Goal: Transaction & Acquisition: Book appointment/travel/reservation

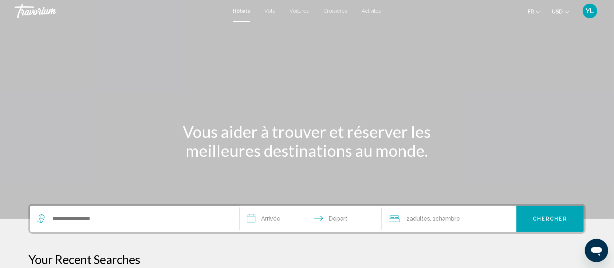
click at [369, 11] on span "Activités" at bounding box center [371, 11] width 19 height 6
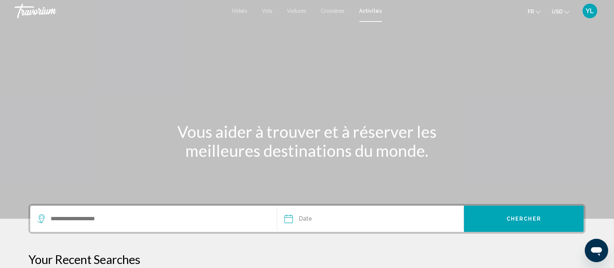
click at [570, 9] on ul "fr English Español Français Italiano Português русский USD USD ($) MXN (Mex$) C…" at bounding box center [554, 11] width 53 height 12
click at [565, 10] on icon "Change currency" at bounding box center [566, 11] width 5 height 5
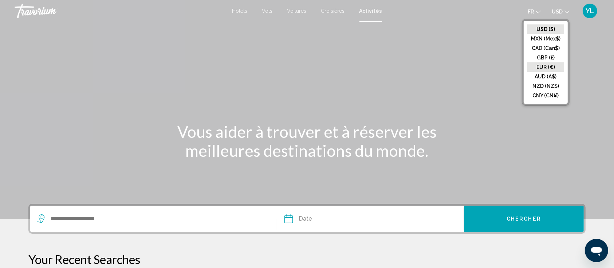
click at [548, 65] on button "EUR (€)" at bounding box center [545, 66] width 37 height 9
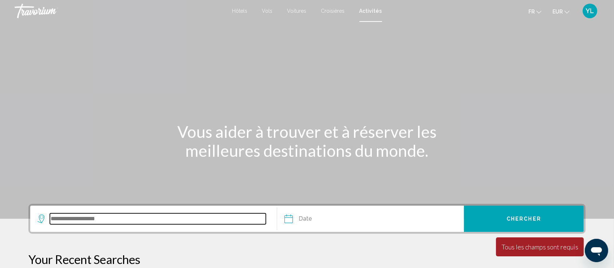
click at [244, 220] on input "Search widget" at bounding box center [158, 218] width 216 height 11
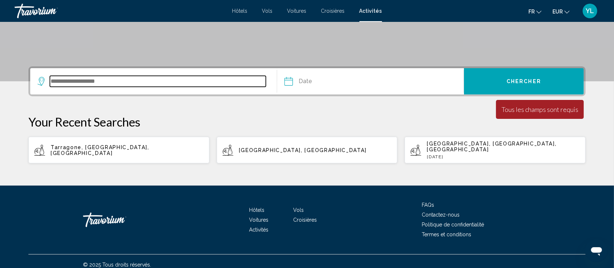
scroll to position [138, 0]
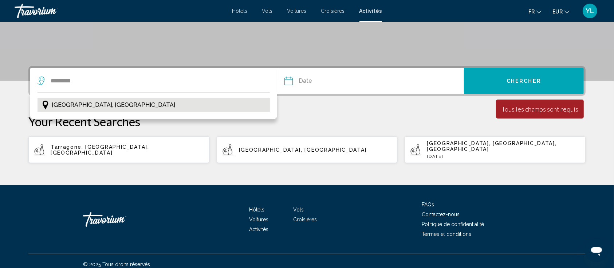
click at [144, 109] on button "[GEOGRAPHIC_DATA], [GEOGRAPHIC_DATA]" at bounding box center [154, 105] width 232 height 14
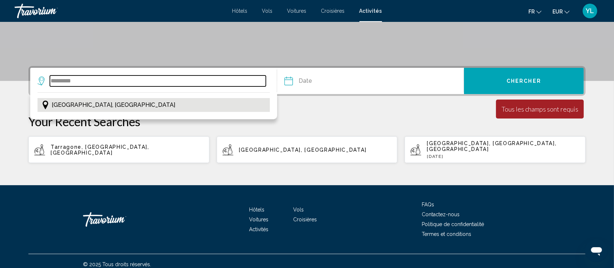
type input "**********"
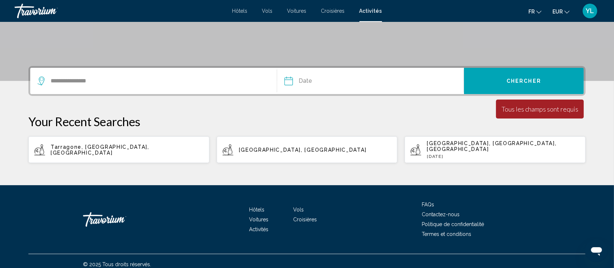
click at [529, 83] on button "Chercher" at bounding box center [524, 81] width 120 height 26
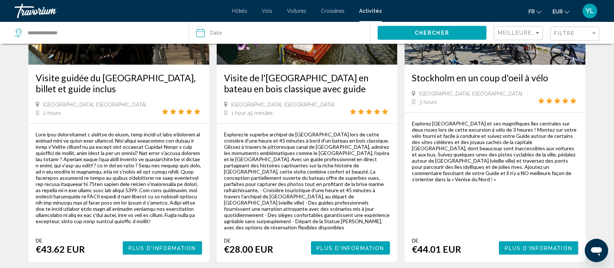
scroll to position [1165, 0]
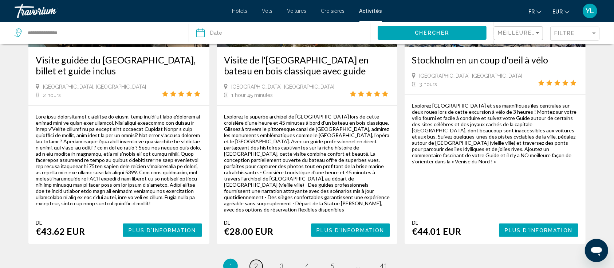
click at [259, 260] on link "page 2" at bounding box center [256, 266] width 13 height 13
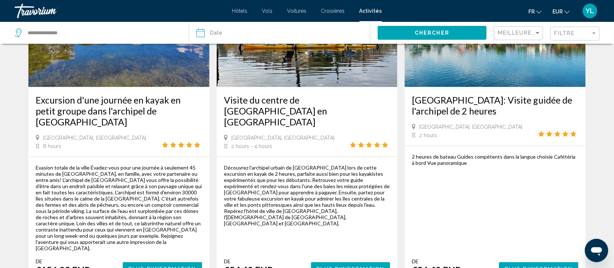
scroll to position [1001, 0]
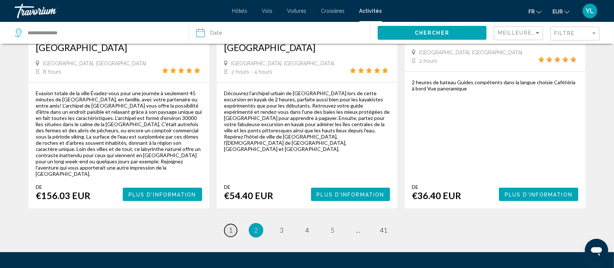
click at [229, 226] on span "1" at bounding box center [231, 230] width 4 height 8
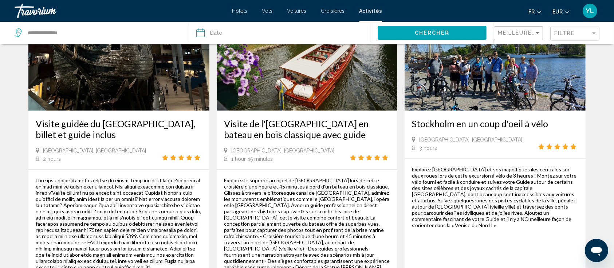
scroll to position [1116, 0]
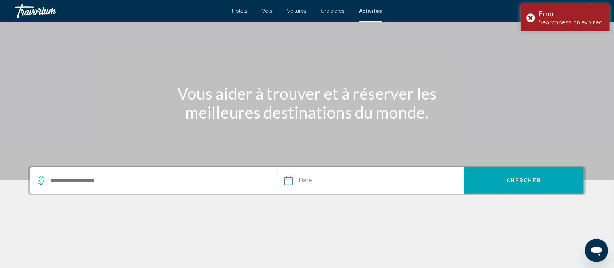
scroll to position [127, 0]
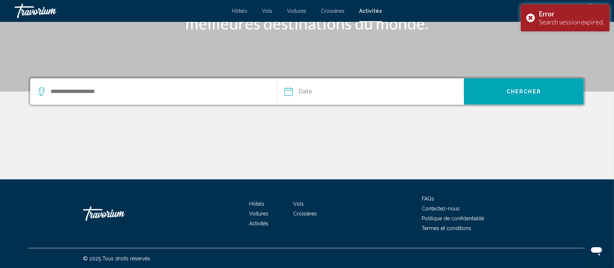
click at [169, 84] on div "Search widget" at bounding box center [154, 91] width 232 height 26
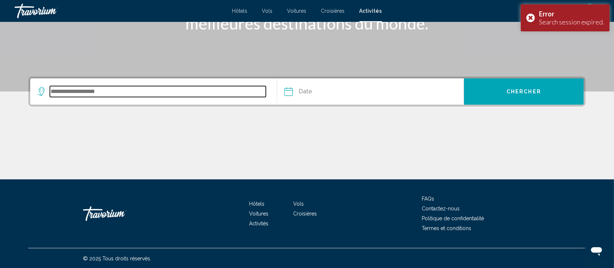
click at [156, 96] on input "Search widget" at bounding box center [158, 91] width 216 height 11
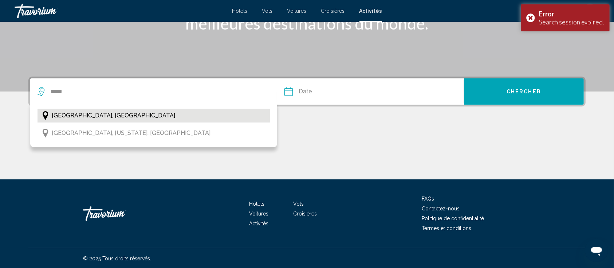
click at [134, 113] on button "Stockholm, Sweden" at bounding box center [154, 116] width 232 height 14
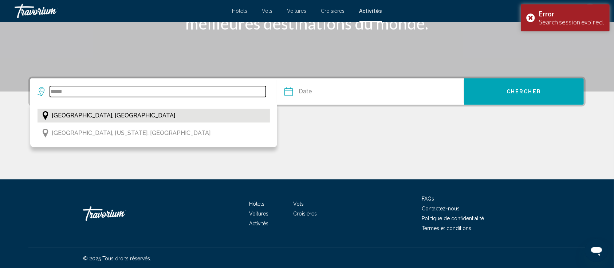
type input "**********"
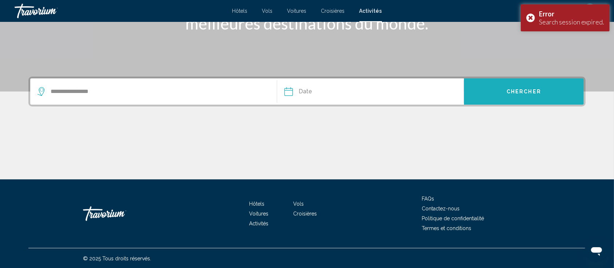
click at [493, 94] on button "Chercher" at bounding box center [524, 91] width 120 height 26
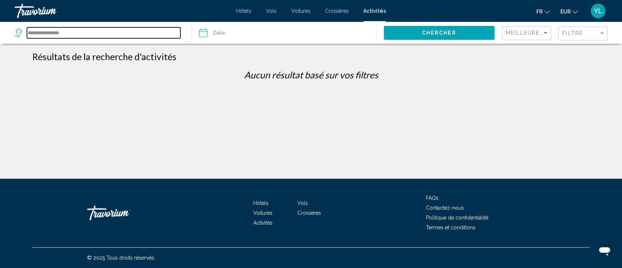
click at [138, 35] on input "**********" at bounding box center [103, 32] width 153 height 11
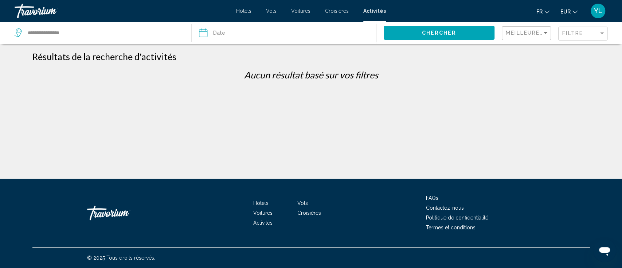
click at [441, 34] on span "Chercher" at bounding box center [438, 33] width 35 height 6
click at [591, 32] on div "Filtre" at bounding box center [580, 33] width 36 height 6
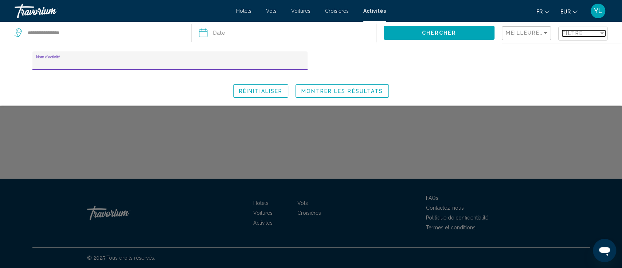
click at [591, 32] on div "Filtre" at bounding box center [580, 33] width 36 height 6
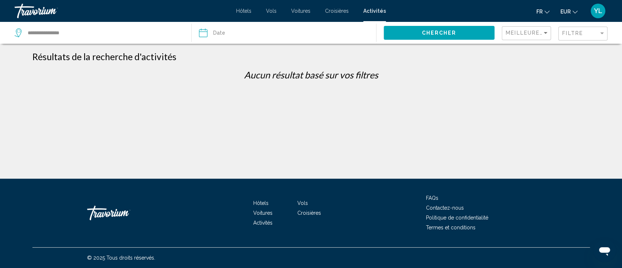
click at [466, 80] on p "Aucun résultat basé sur vos filtres" at bounding box center [311, 74] width 564 height 11
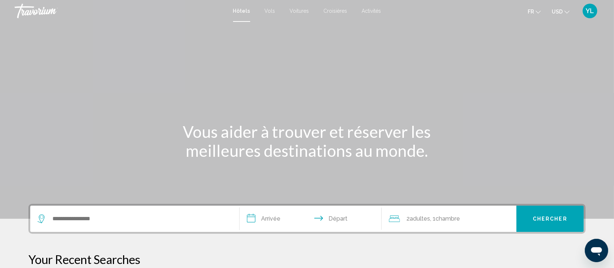
click at [372, 10] on span "Activités" at bounding box center [371, 11] width 19 height 6
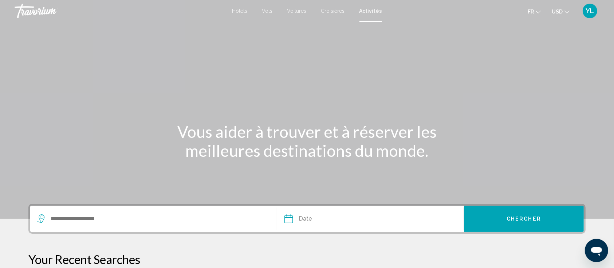
click at [565, 11] on icon "Change currency" at bounding box center [566, 11] width 5 height 5
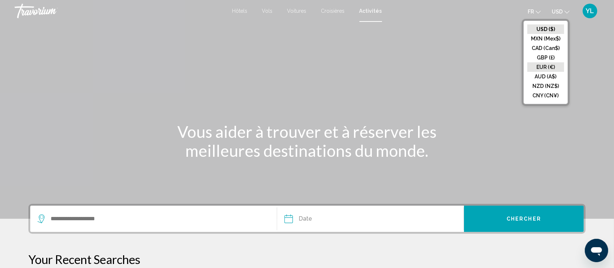
click at [549, 68] on button "EUR (€)" at bounding box center [545, 66] width 37 height 9
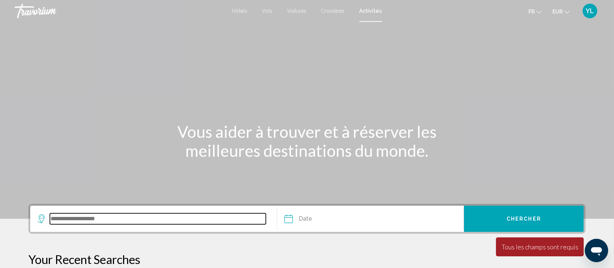
click at [130, 219] on input "Search widget" at bounding box center [158, 218] width 216 height 11
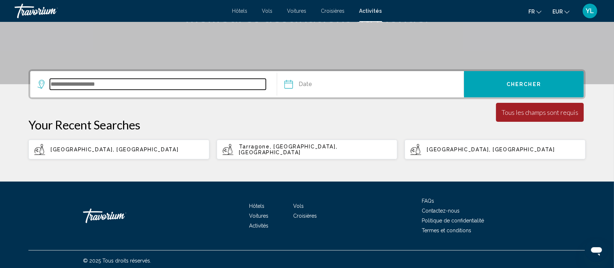
scroll to position [136, 0]
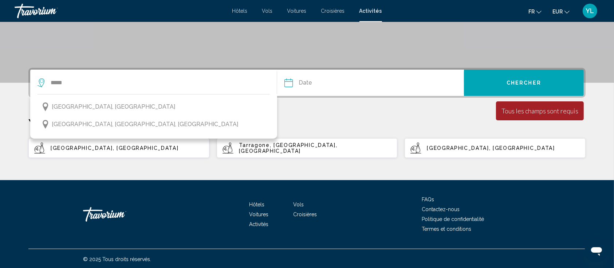
click at [85, 146] on span "[GEOGRAPHIC_DATA], [GEOGRAPHIC_DATA]" at bounding box center [115, 148] width 128 height 6
type input "**********"
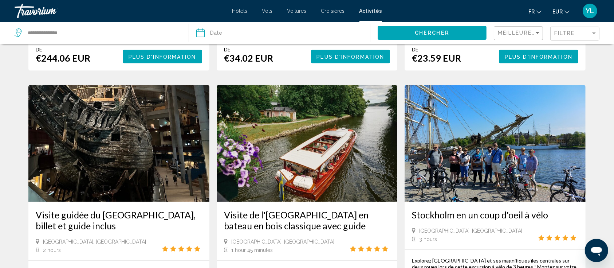
scroll to position [1116, 0]
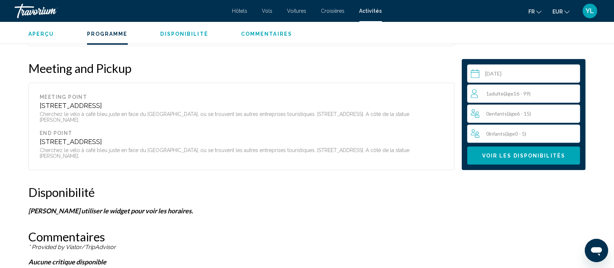
scroll to position [825, 0]
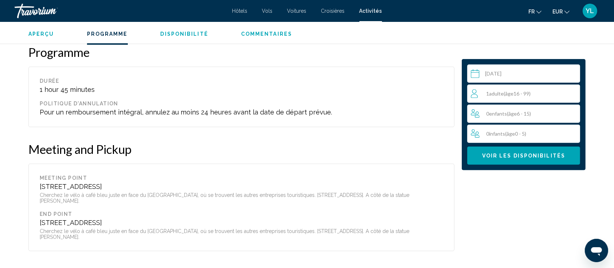
click at [525, 90] on div "1 Adulte Adultes ( âge 16 - 99)" at bounding box center [525, 93] width 109 height 9
click at [572, 92] on icon "Increment adults" at bounding box center [573, 93] width 7 height 9
click at [518, 72] on input "Main content" at bounding box center [525, 74] width 116 height 20
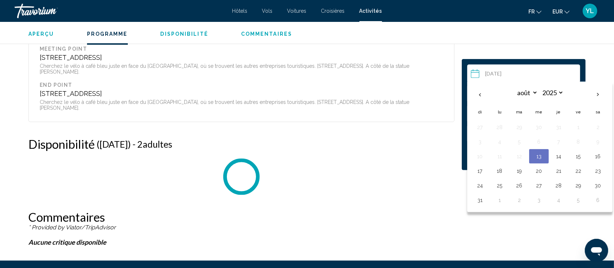
scroll to position [999, 0]
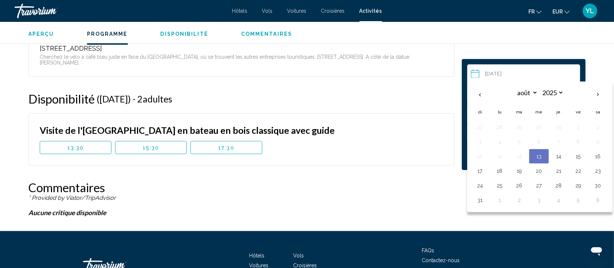
click at [536, 184] on button "27" at bounding box center [539, 185] width 12 height 10
type input "**********"
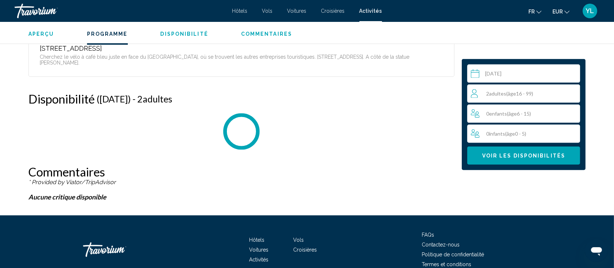
scroll to position [1028, 0]
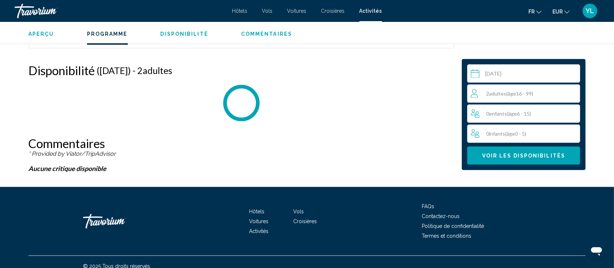
click at [530, 153] on span "Voir les disponibilités" at bounding box center [523, 156] width 83 height 6
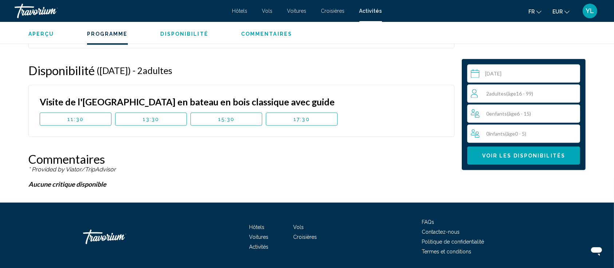
scroll to position [979, 0]
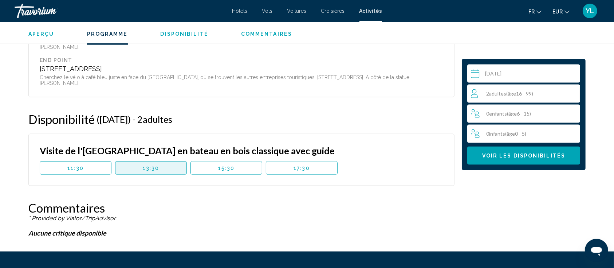
click at [158, 165] on span "13:30" at bounding box center [151, 168] width 17 height 6
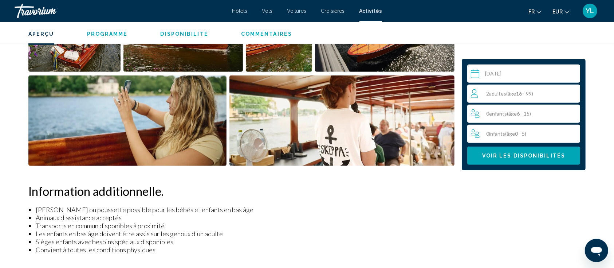
scroll to position [202, 0]
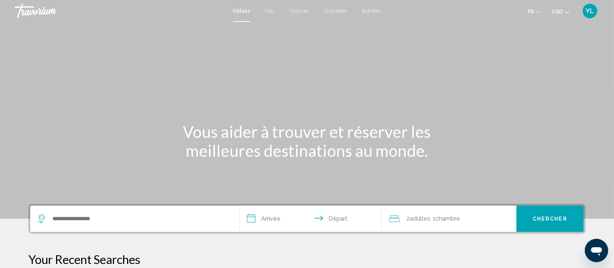
click at [371, 9] on span "Activités" at bounding box center [371, 11] width 19 height 6
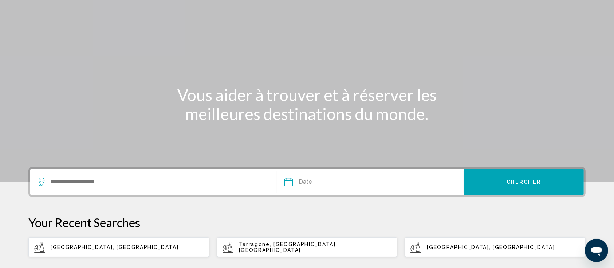
scroll to position [97, 0]
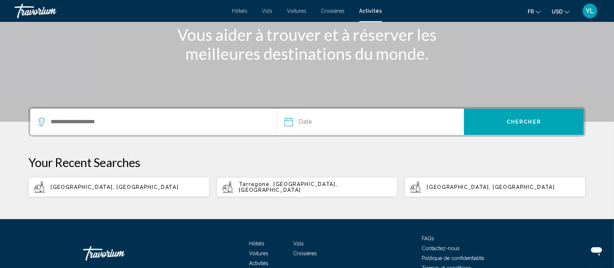
click at [170, 184] on p "[GEOGRAPHIC_DATA], [GEOGRAPHIC_DATA]" at bounding box center [127, 187] width 153 height 6
type input "**********"
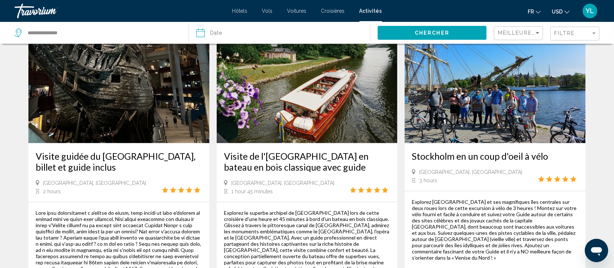
scroll to position [1068, 0]
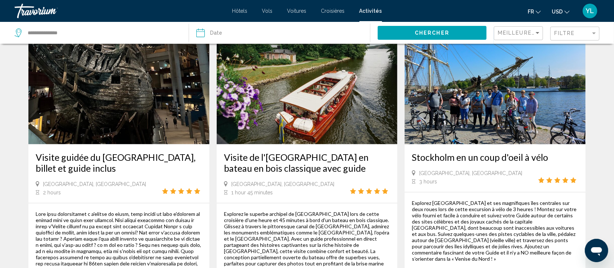
click at [563, 9] on button "USD USD ($) MXN (Mex$) CAD (Can$) GBP (£) EUR (€) AUD (A$) NZD (NZ$) CNY (CN¥)" at bounding box center [561, 11] width 18 height 11
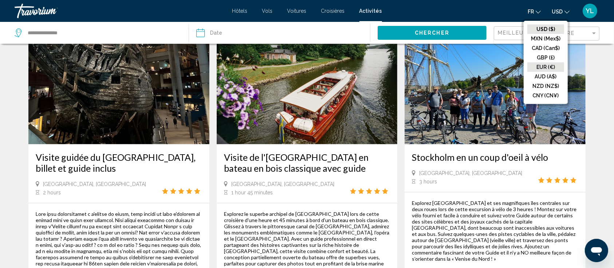
click at [545, 66] on button "EUR (€)" at bounding box center [545, 66] width 37 height 9
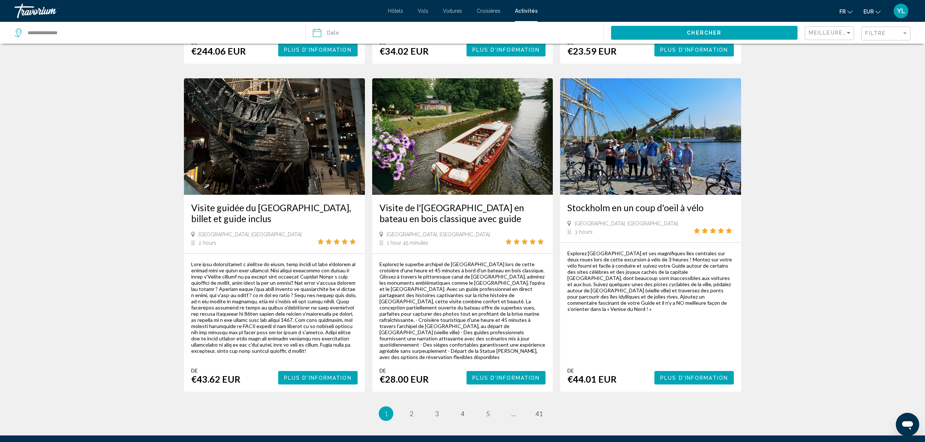
scroll to position [996, 0]
